Goal: Task Accomplishment & Management: Use online tool/utility

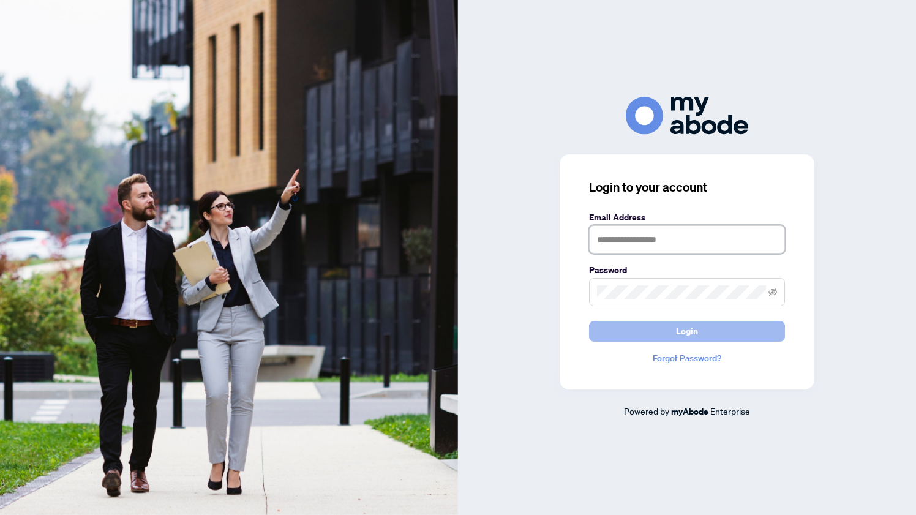
type input "**********"
click at [643, 336] on button "Login" at bounding box center [687, 331] width 196 height 21
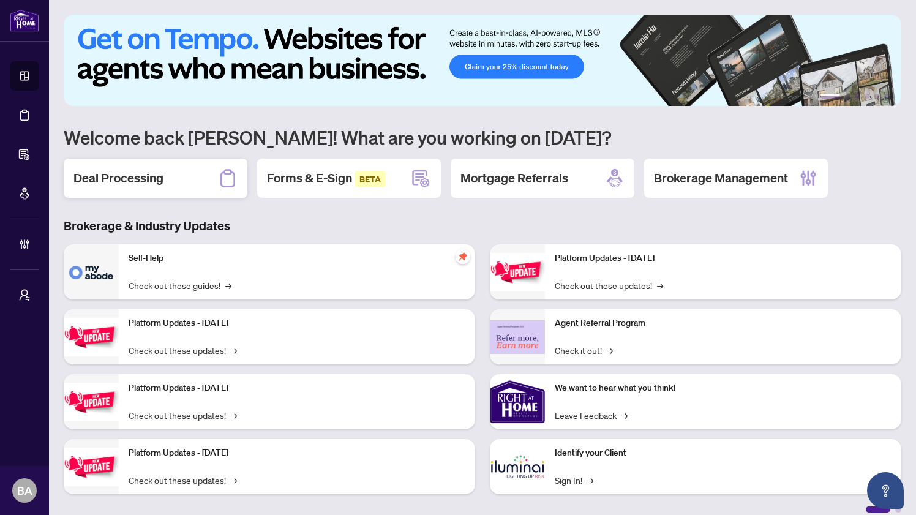
click at [123, 168] on div "Deal Processing" at bounding box center [156, 178] width 184 height 39
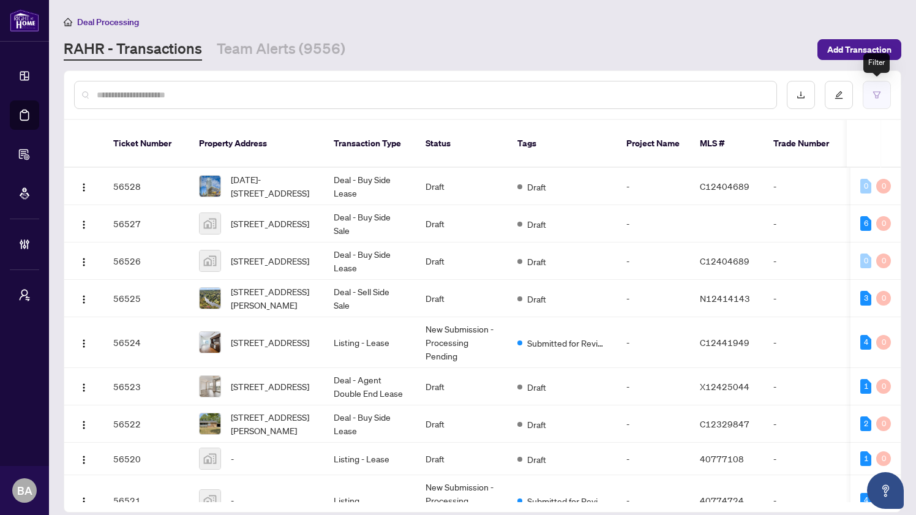
click at [878, 97] on icon "filter" at bounding box center [877, 94] width 7 height 7
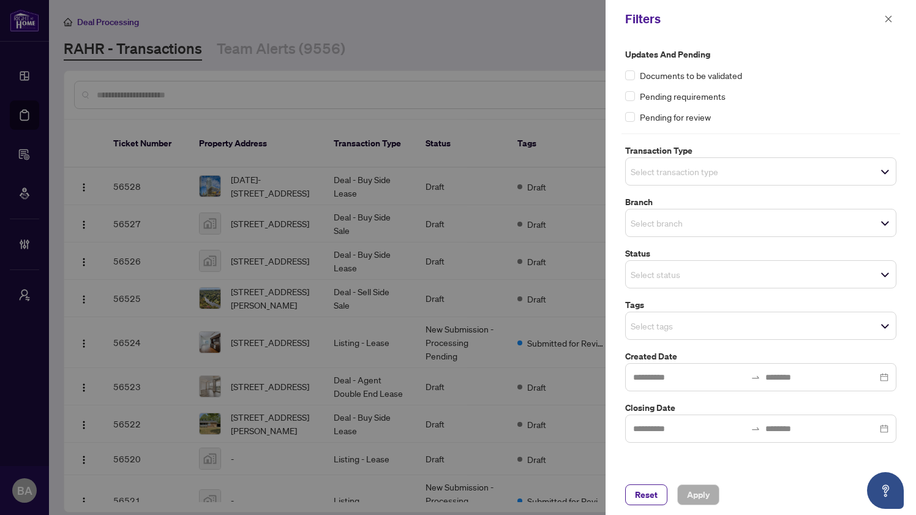
click at [727, 176] on span "Select transaction type" at bounding box center [761, 171] width 270 height 17
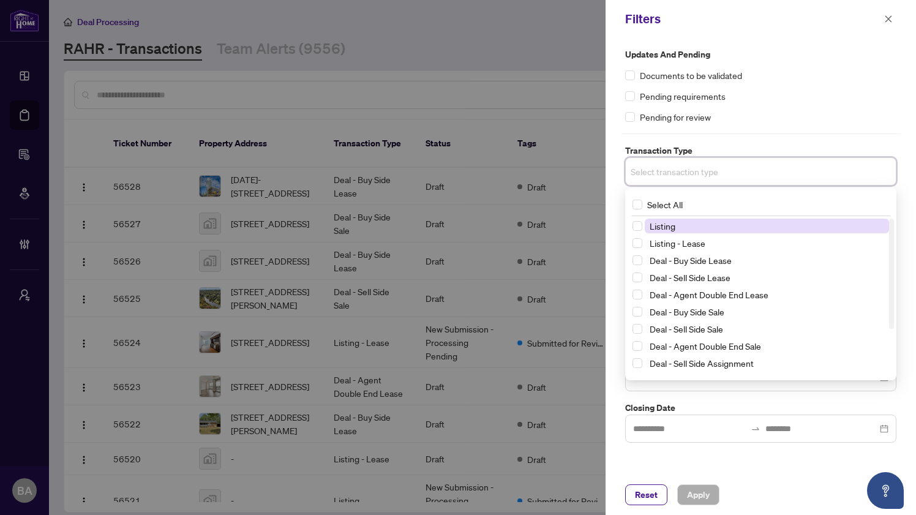
click at [706, 225] on span "Listing" at bounding box center [767, 226] width 244 height 15
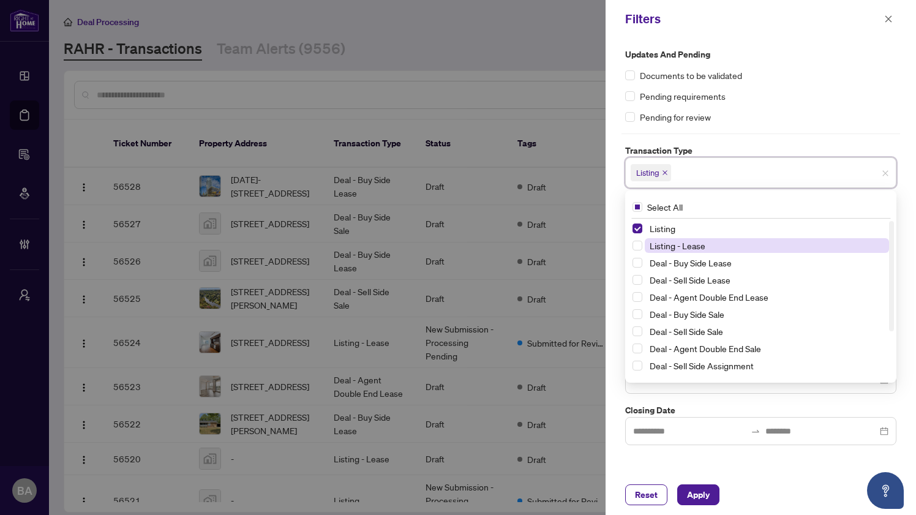
click at [706, 248] on span "Listing - Lease" at bounding box center [767, 245] width 244 height 15
click at [613, 330] on div "Updates and Pending Documents to be validated Pending requirements Pending for …" at bounding box center [761, 256] width 311 height 437
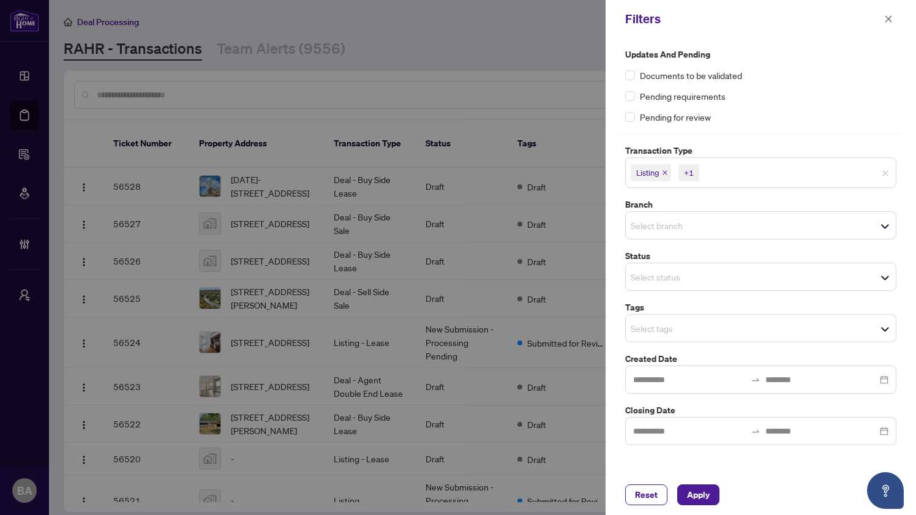
click at [672, 275] on input "search" at bounding box center [674, 277] width 86 height 15
click at [613, 297] on div "Updates and Pending Documents to be validated Pending requirements Pending for …" at bounding box center [761, 256] width 311 height 437
click at [654, 331] on input "search" at bounding box center [674, 328] width 86 height 15
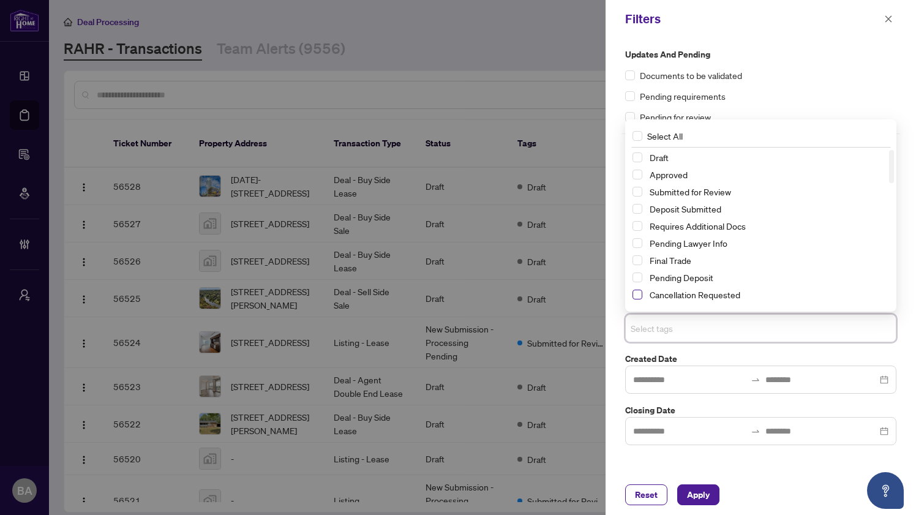
click at [638, 295] on span "Select Cancellation Requested" at bounding box center [638, 295] width 10 height 10
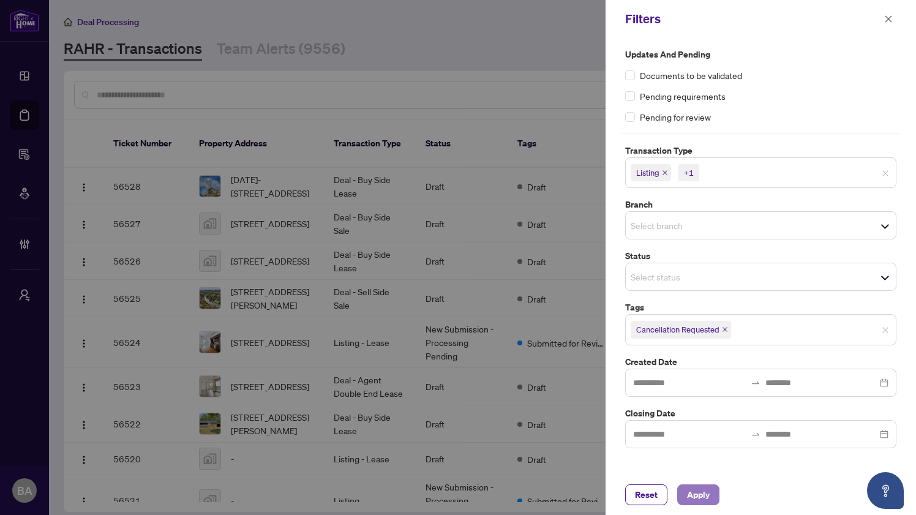
click at [689, 493] on span "Apply" at bounding box center [698, 495] width 23 height 20
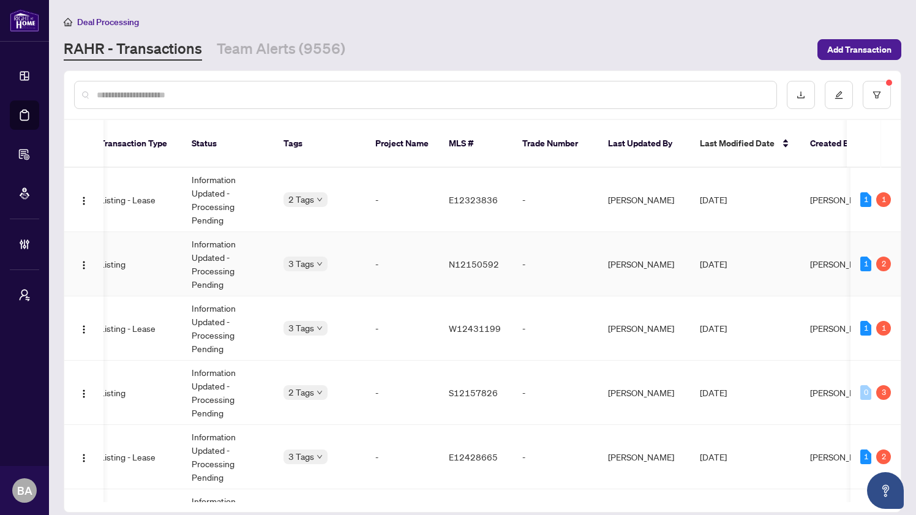
scroll to position [0, 229]
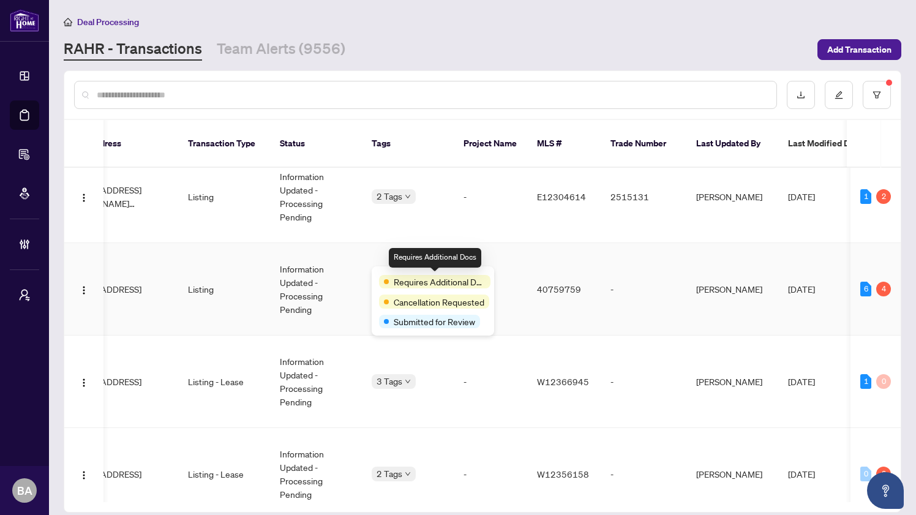
click at [393, 278] on div "Requires Additional Docs" at bounding box center [434, 281] width 111 height 13
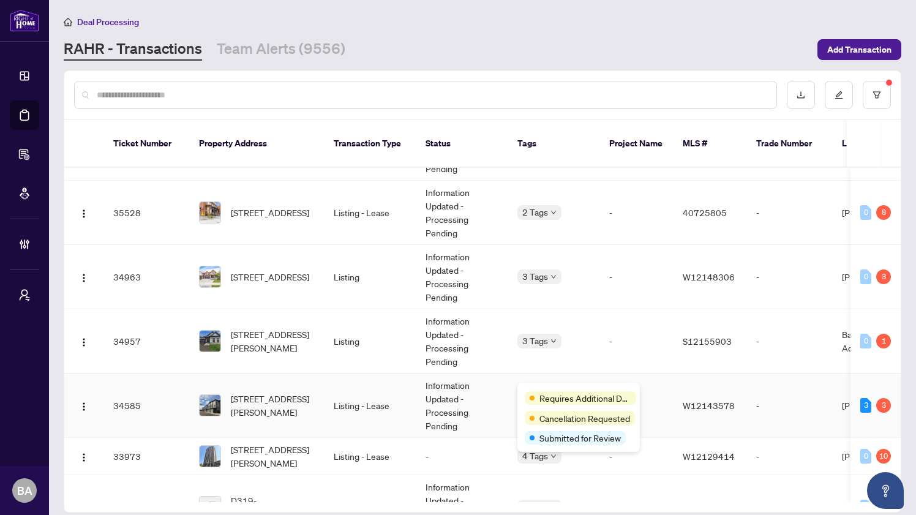
click at [546, 392] on span "Requires Additional Docs" at bounding box center [586, 397] width 92 height 13
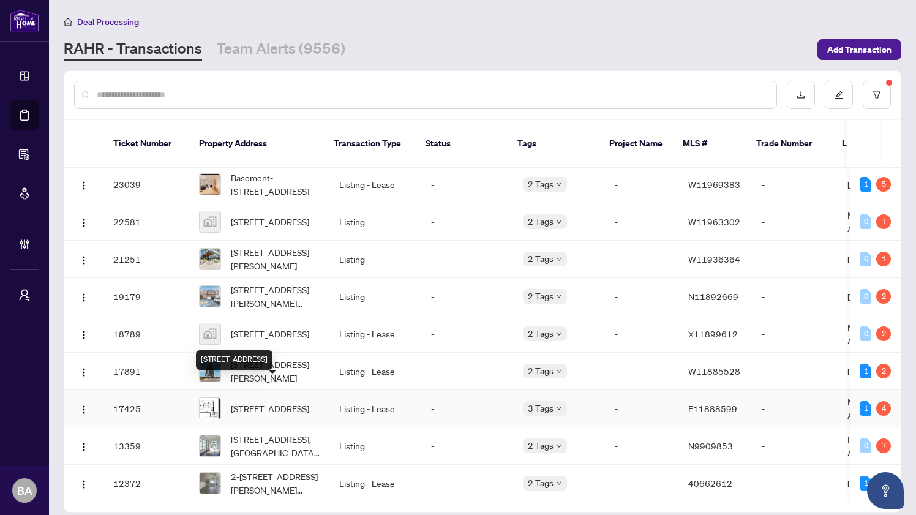
click at [282, 402] on span "[STREET_ADDRESS]" at bounding box center [270, 408] width 78 height 13
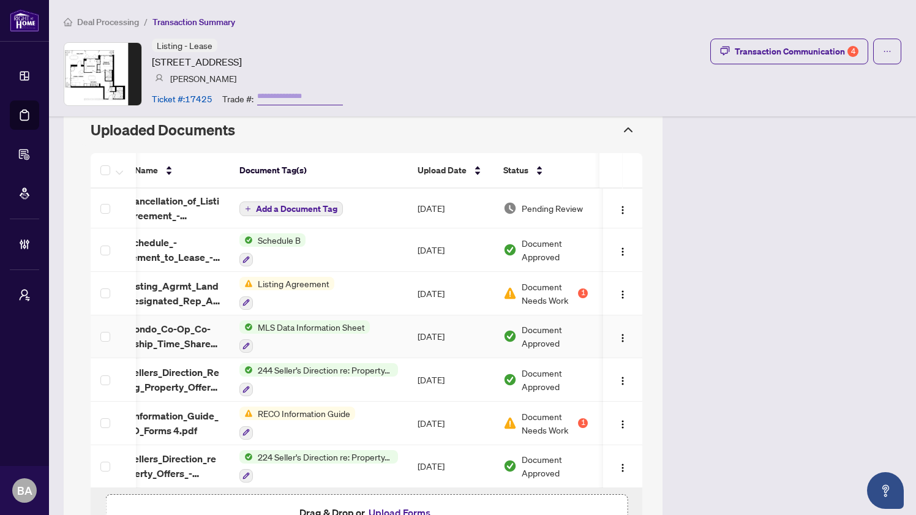
scroll to position [0, 52]
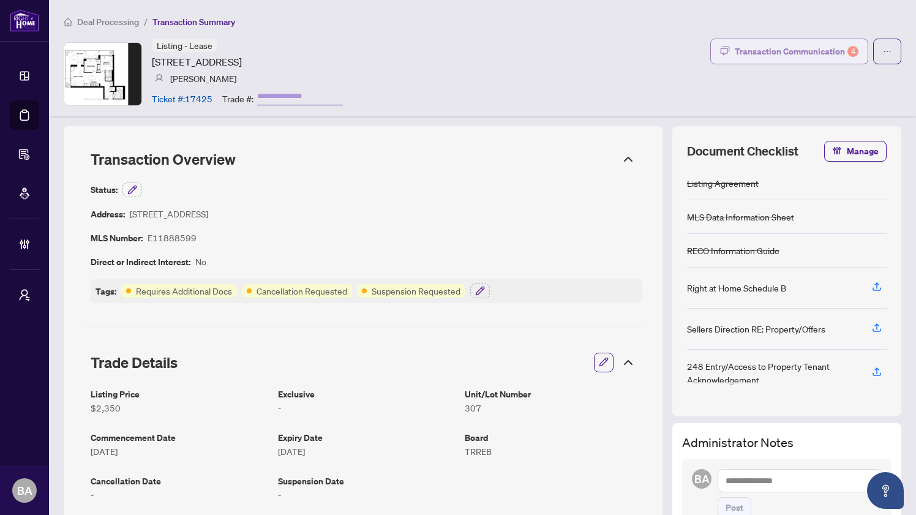
click at [789, 47] on div "Transaction Communication 4" at bounding box center [797, 52] width 124 height 20
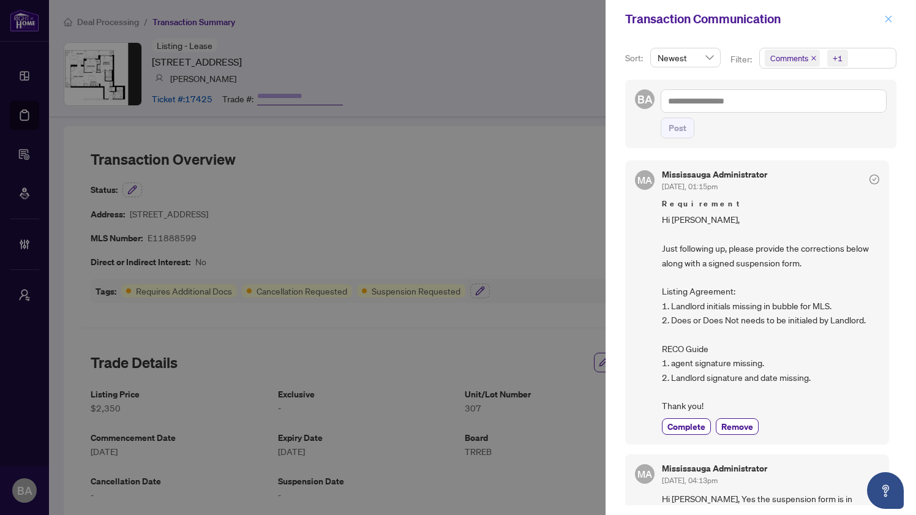
click at [888, 17] on icon "close" at bounding box center [889, 19] width 9 height 9
